Goal: Navigation & Orientation: Go to known website

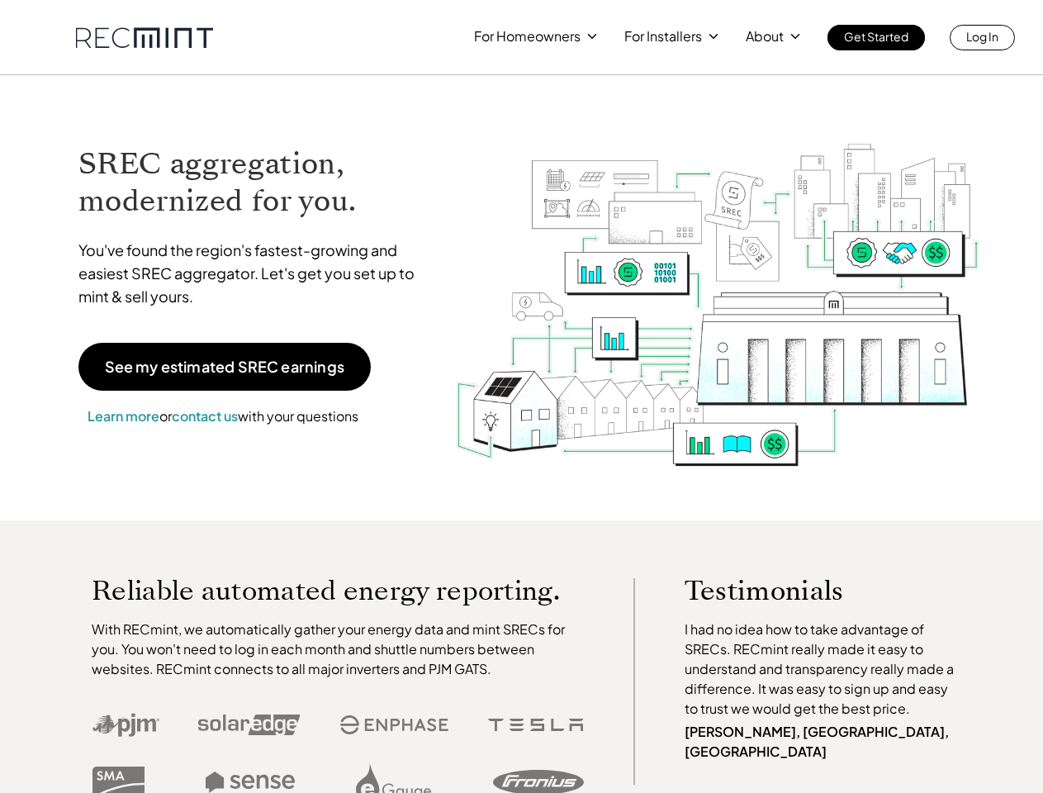
click at [521, 396] on img at bounding box center [717, 285] width 527 height 371
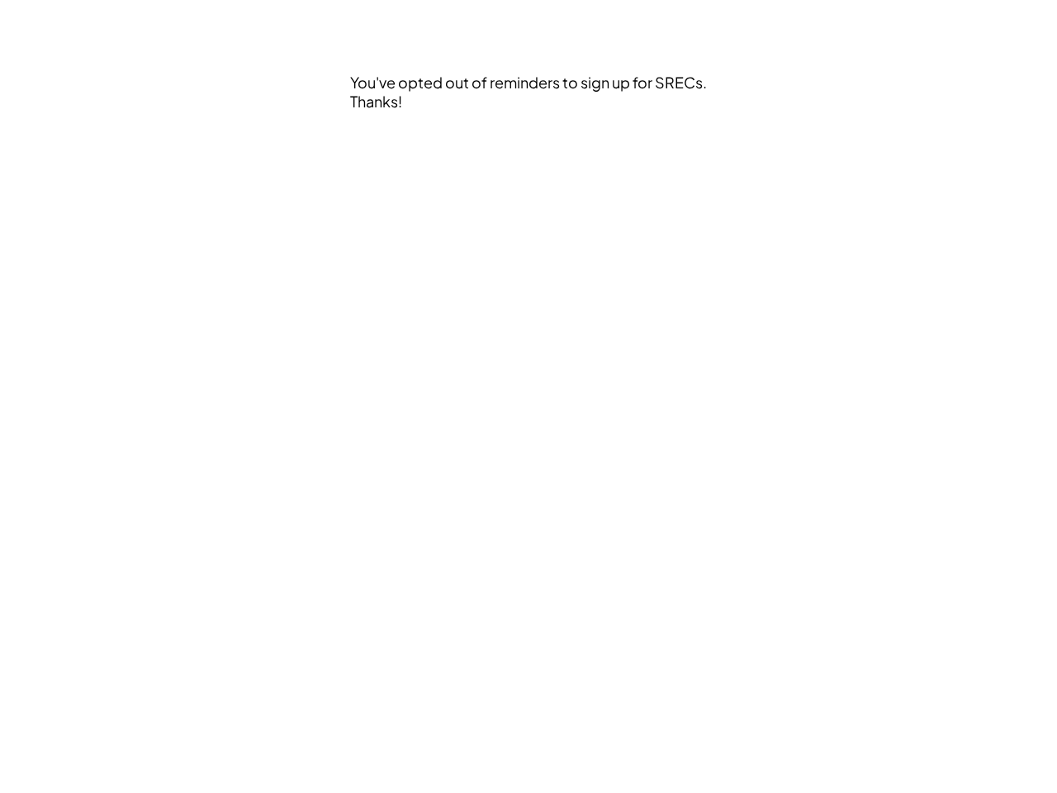
click at [529, 396] on div "You've opted out of reminders to sign up for SRECs. Thanks!" at bounding box center [529, 396] width 892 height 793
click at [530, 138] on div "You've opted out of reminders to sign up for SRECs. Thanks!" at bounding box center [530, 138] width 360 height 131
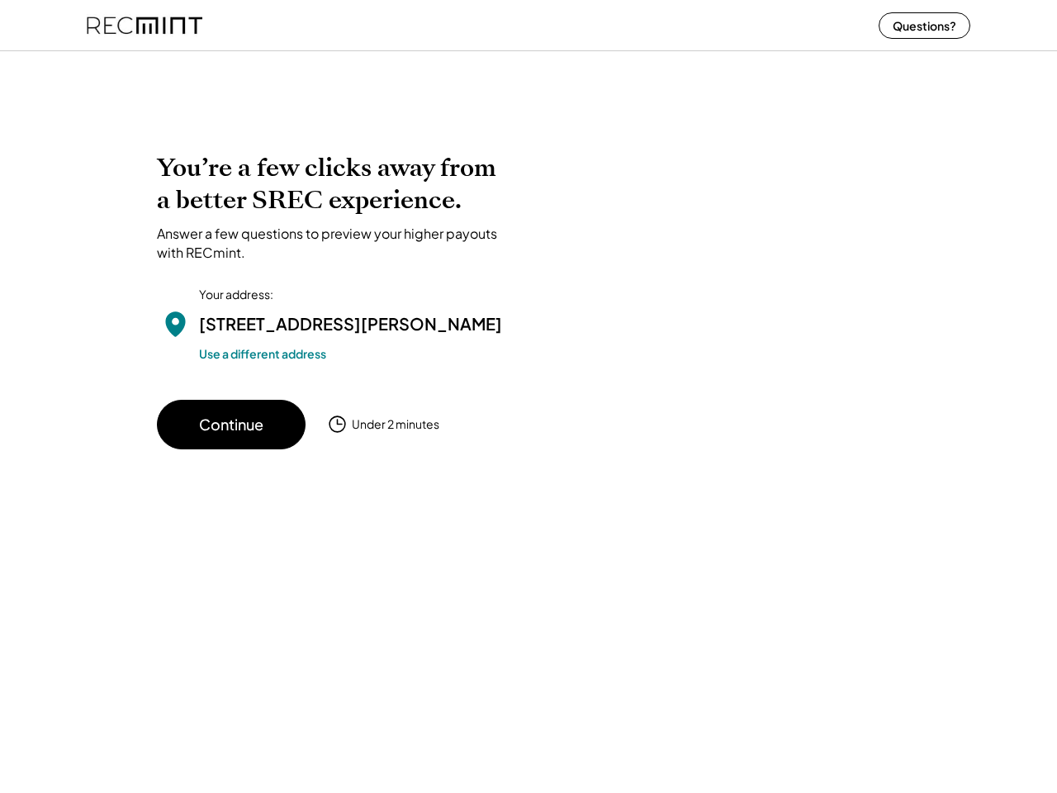
click at [529, 396] on div "You’re a few clicks away from a better SREC experience. Answer a few questions …" at bounding box center [528, 300] width 743 height 297
click at [529, 419] on div "You’re a few clicks away from a better SREC experience. Answer a few questions …" at bounding box center [528, 300] width 743 height 297
click at [529, 61] on div at bounding box center [528, 61] width 1057 height 33
click at [529, 284] on div at bounding box center [715, 267] width 372 height 231
click at [529, 313] on div at bounding box center [715, 267] width 372 height 231
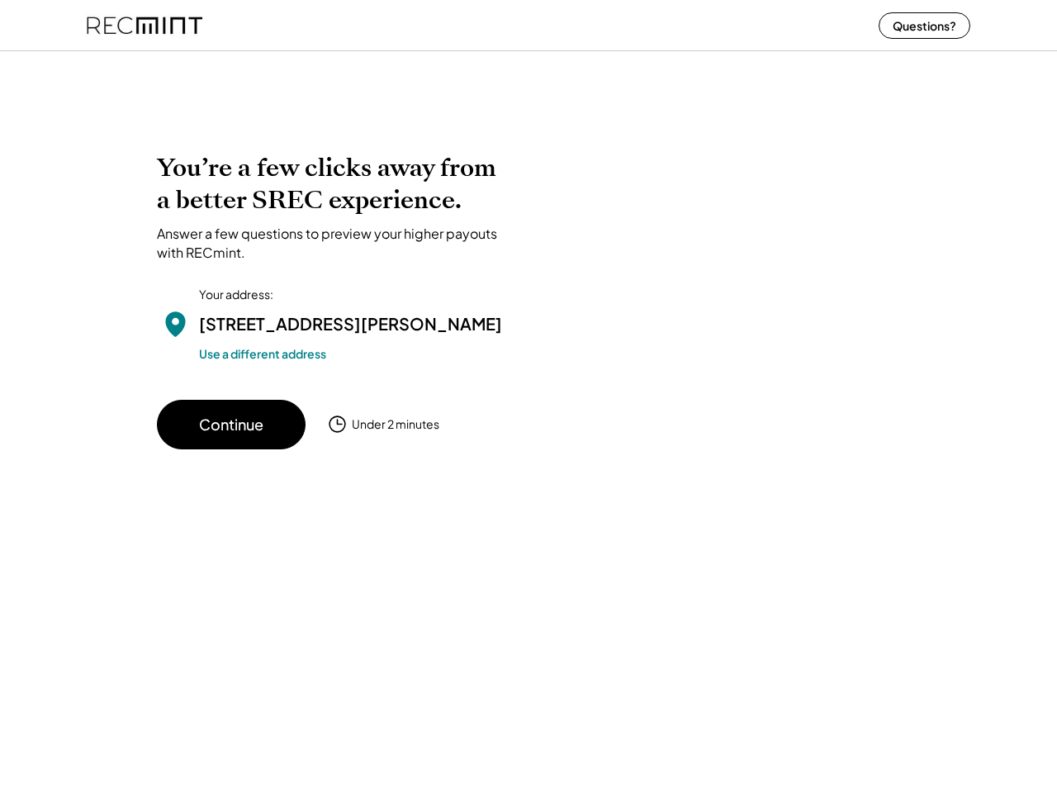
click at [334, 313] on div "3413 Howell Ct Abingdon, MD 21009" at bounding box center [350, 323] width 303 height 25
click at [334, 206] on h2 "You’re a few clicks away from a better SREC experience." at bounding box center [334, 184] width 355 height 64
click at [334, 184] on h2 "You’re a few clicks away from a better SREC experience." at bounding box center [334, 184] width 355 height 64
click at [334, 243] on div "Answer a few questions to preview your higher payouts with RECmint." at bounding box center [334, 243] width 355 height 37
click at [334, 336] on div "3413 Howell Ct Abingdon, MD 21009" at bounding box center [350, 323] width 303 height 25
